Goal: Information Seeking & Learning: Learn about a topic

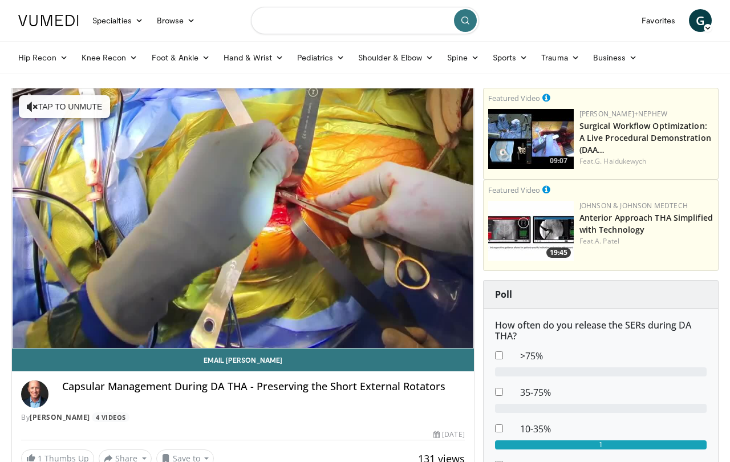
click at [294, 30] on input "Search topics, interventions" at bounding box center [365, 20] width 228 height 27
type input "**********"
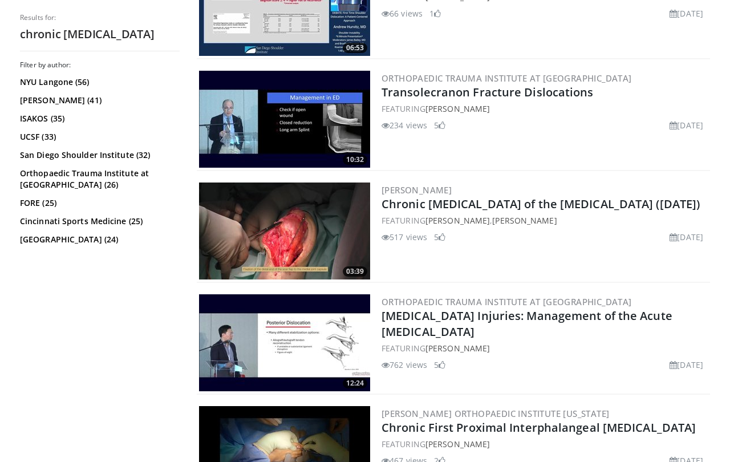
scroll to position [2185, 0]
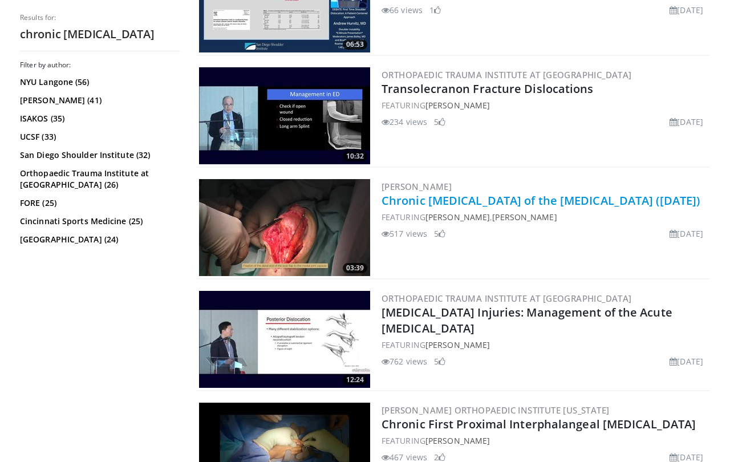
click at [514, 204] on link "Chronic Dislocation of the Patella (7 Years Ago)" at bounding box center [541, 200] width 318 height 15
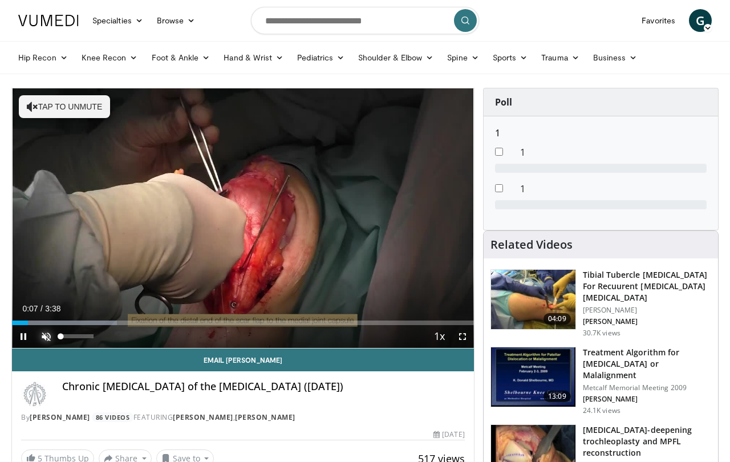
click at [47, 340] on span "Video Player" at bounding box center [46, 336] width 23 height 23
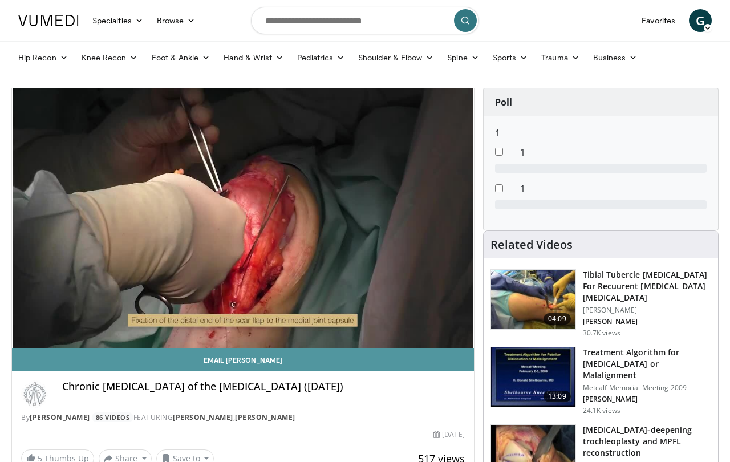
click at [87, 351] on link "Email Yaroslav" at bounding box center [243, 359] width 462 height 23
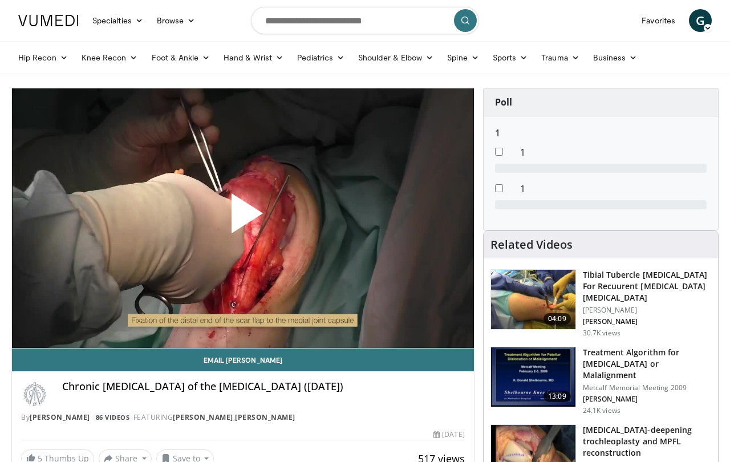
click at [243, 218] on span "Video Player" at bounding box center [243, 218] width 0 height 0
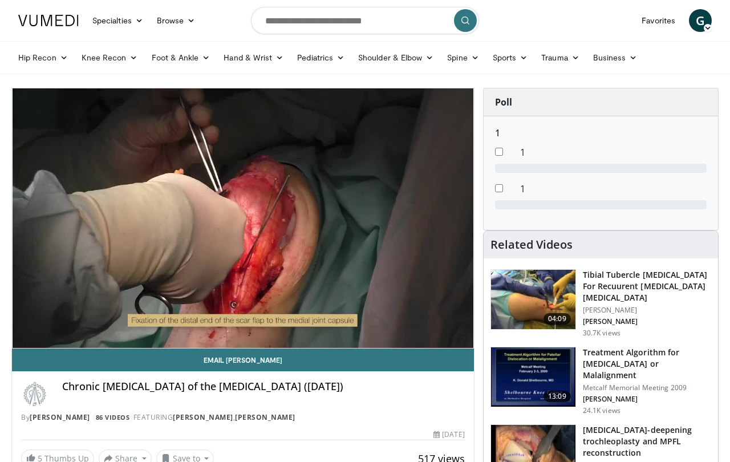
click at [241, 220] on div "10 seconds Tap to unmute" at bounding box center [243, 217] width 462 height 259
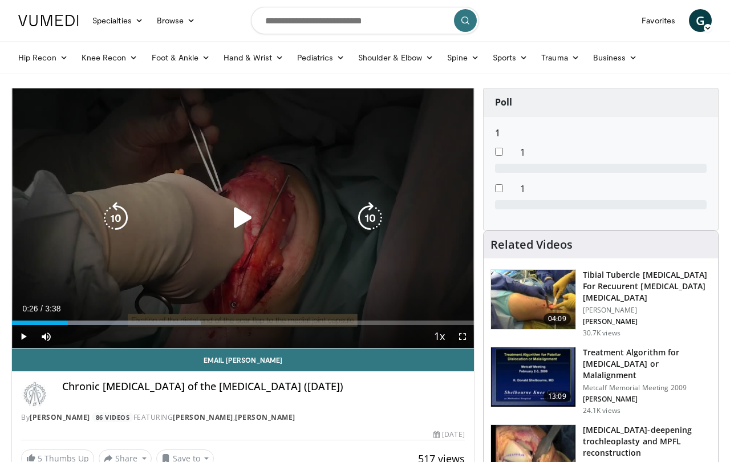
click at [241, 214] on icon "Video Player" at bounding box center [243, 218] width 32 height 32
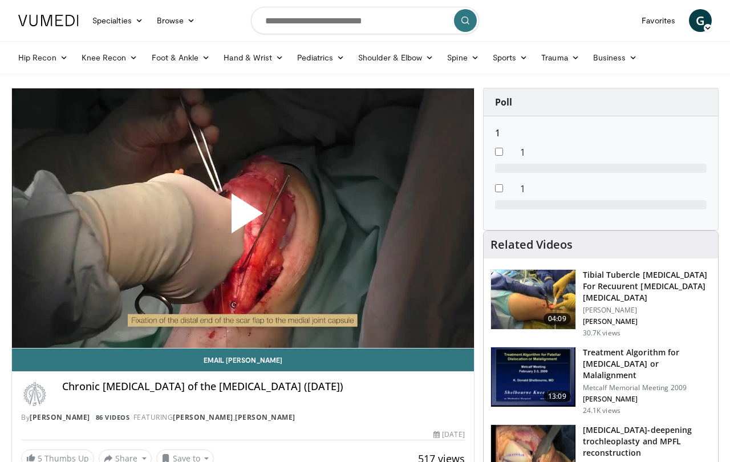
click at [243, 218] on span "Video Player" at bounding box center [243, 218] width 0 height 0
